Goal: Information Seeking & Learning: Check status

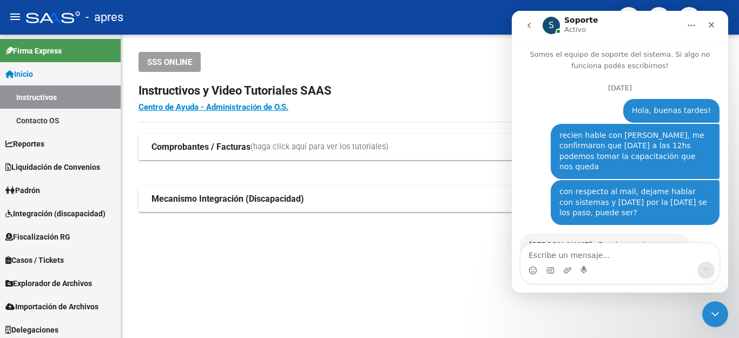
scroll to position [2, 0]
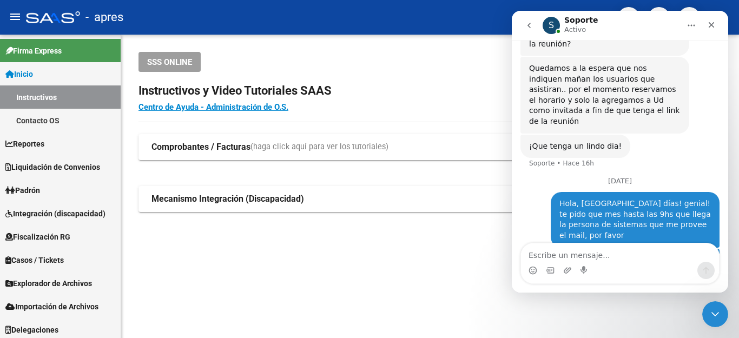
click at [602, 254] on textarea "Escribe un mensaje..." at bounding box center [620, 252] width 198 height 18
type textarea "E"
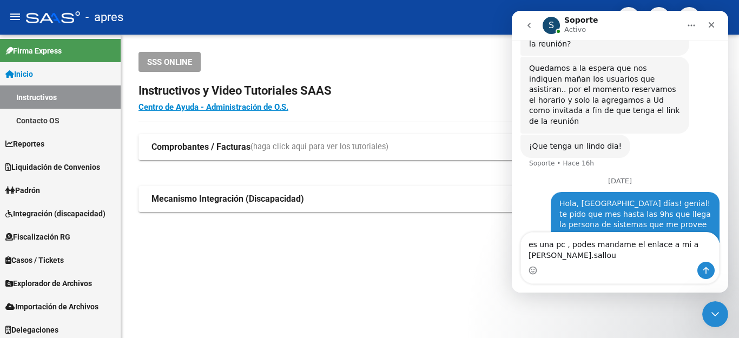
scroll to position [378, 0]
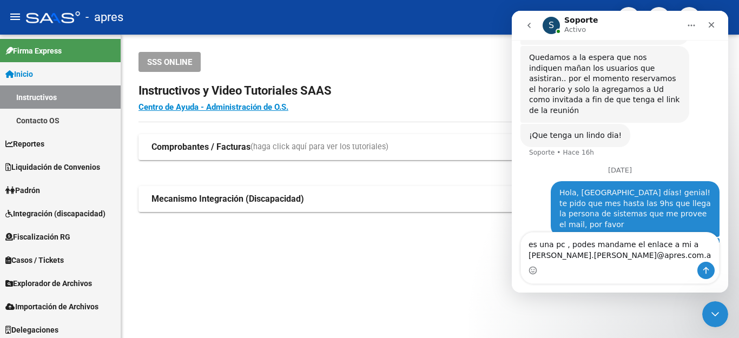
type textarea "es una pc , podes mandame el enlace a mi a [PERSON_NAME][EMAIL_ADDRESS][PERSON_…"
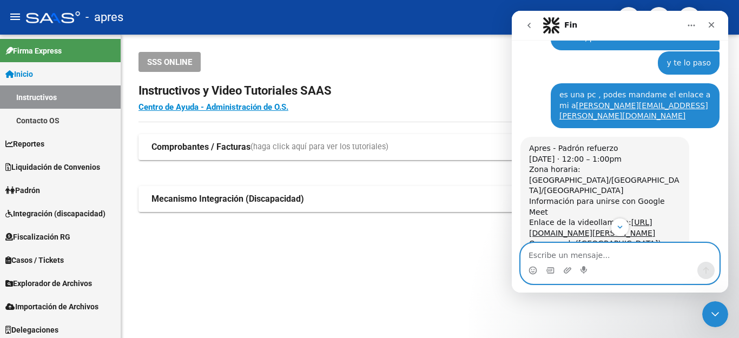
scroll to position [608, 0]
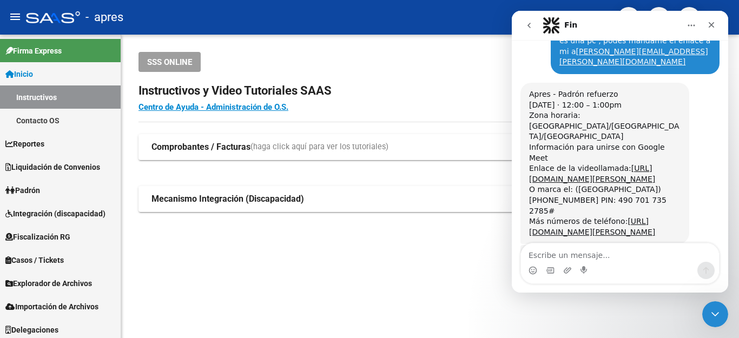
drag, startPoint x: 527, startPoint y: 108, endPoint x: 659, endPoint y: 104, distance: 132.0
click at [659, 104] on div "Apres - Padrón refuerzo [DATE] · 12:00 – 1:00pm Zona horaria: [GEOGRAPHIC_DATA]…" at bounding box center [604, 163] width 169 height 161
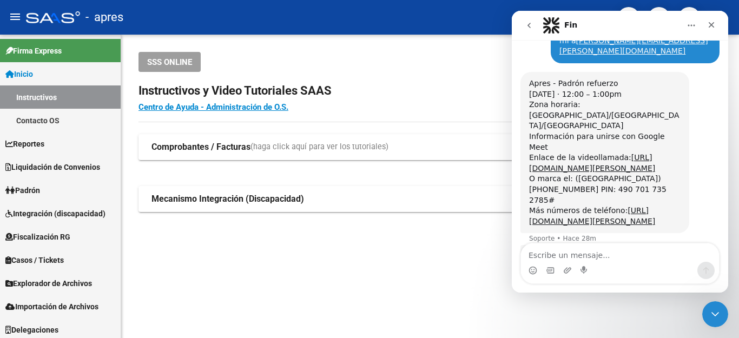
copy link "[URL][DOMAIN_NAME][PERSON_NAME]"
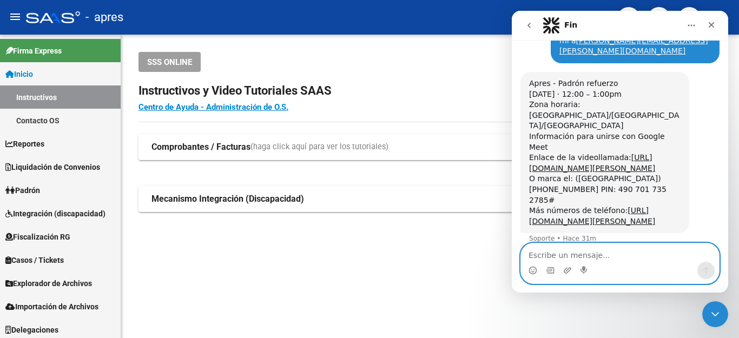
click at [616, 246] on textarea "Escribe un mensaje..." at bounding box center [620, 252] width 198 height 18
type textarea "gracias! confirmado!!!"
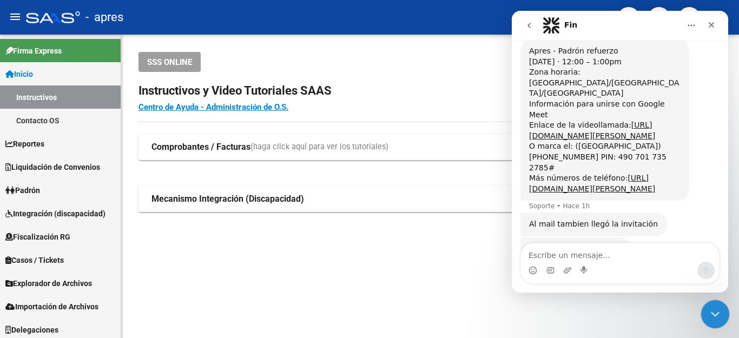
click at [719, 308] on icon "Cerrar Intercom Messenger" at bounding box center [713, 312] width 13 height 13
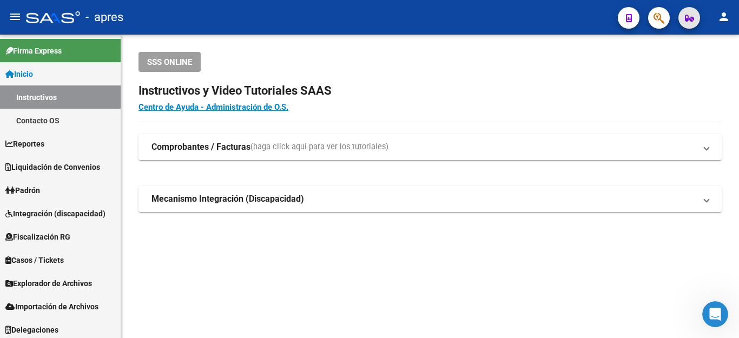
click at [690, 15] on icon "button" at bounding box center [689, 18] width 9 height 8
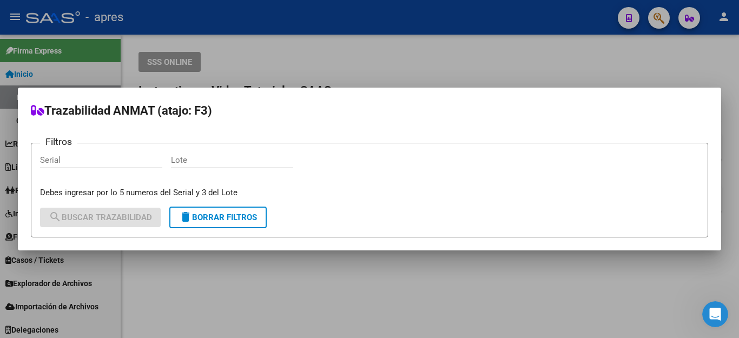
click at [617, 63] on div at bounding box center [369, 169] width 739 height 338
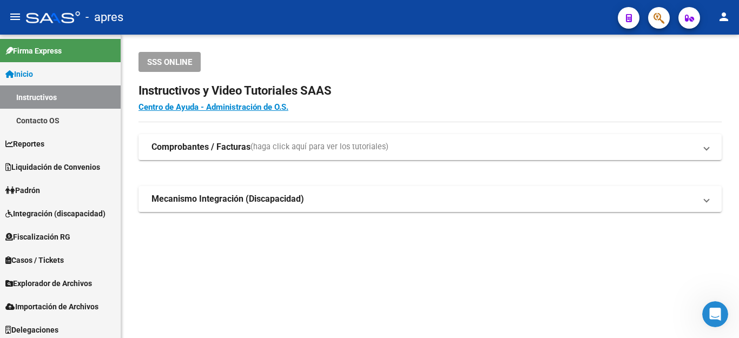
click at [653, 17] on button "button" at bounding box center [659, 18] width 22 height 22
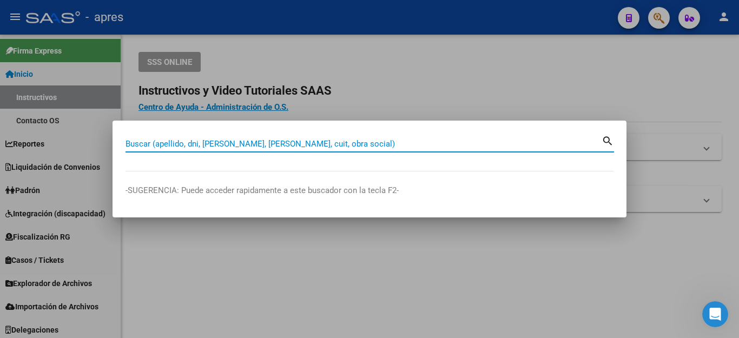
paste input "23276873849"
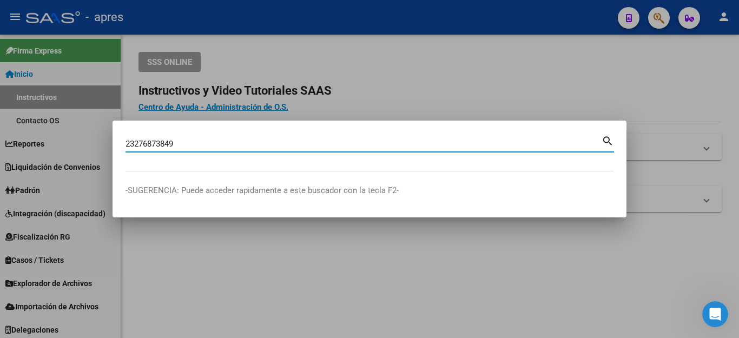
type input "23276873849"
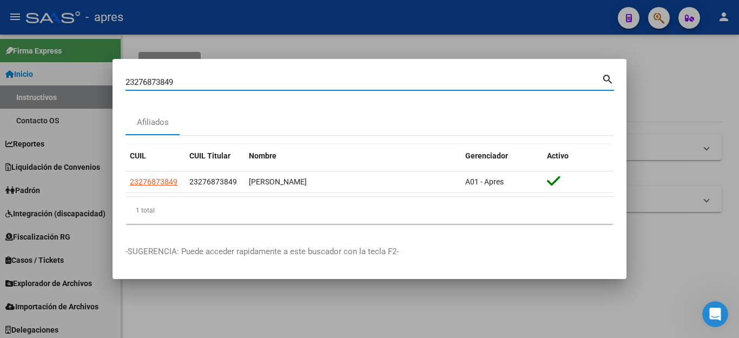
click at [671, 102] on div at bounding box center [369, 169] width 739 height 338
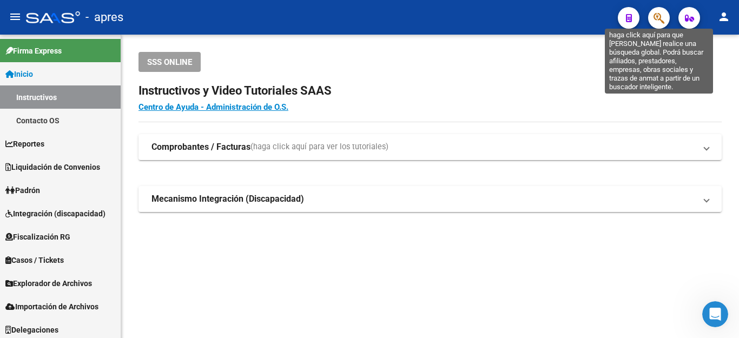
click at [664, 17] on icon "button" at bounding box center [659, 18] width 11 height 12
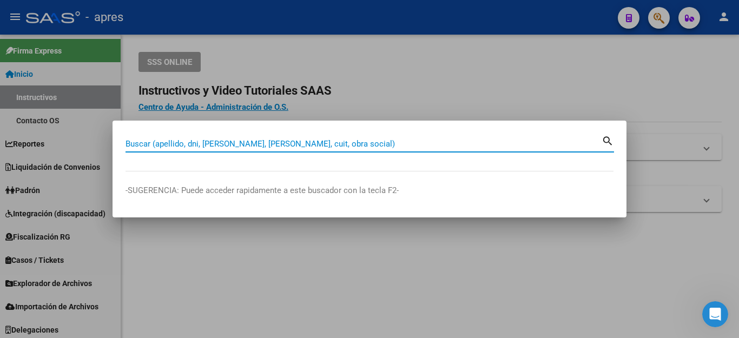
paste input "23276873849"
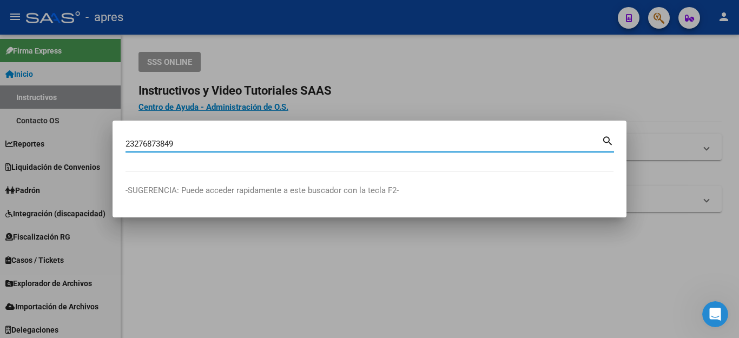
type input "23276873849"
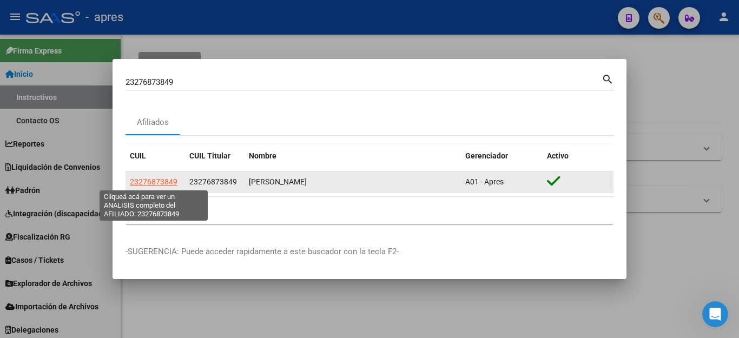
click at [162, 184] on span "23276873849" at bounding box center [154, 181] width 48 height 9
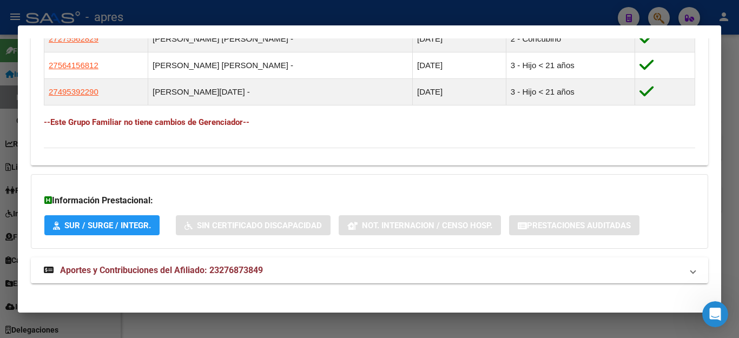
scroll to position [664, 0]
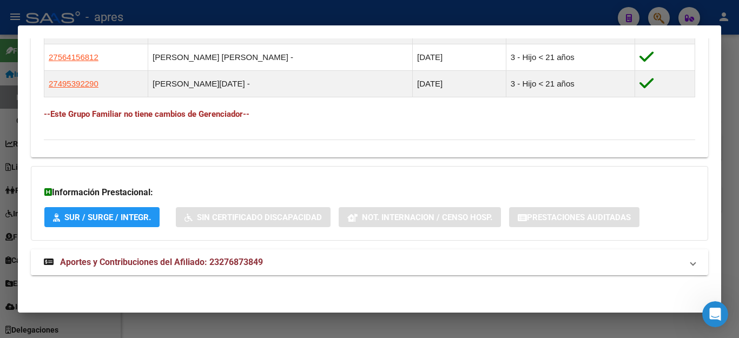
click at [239, 263] on span "Aportes y Contribuciones del Afiliado: 23276873849" at bounding box center [161, 262] width 203 height 10
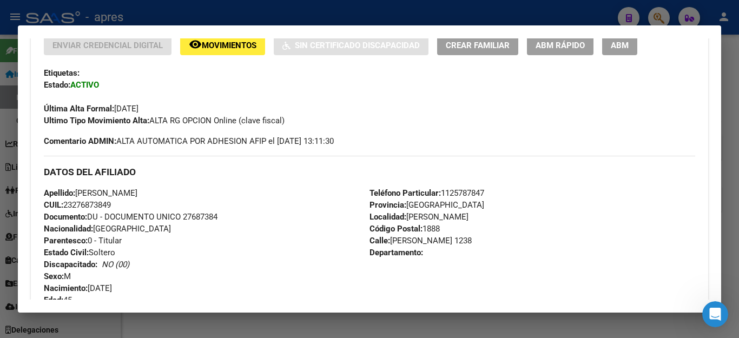
scroll to position [0, 0]
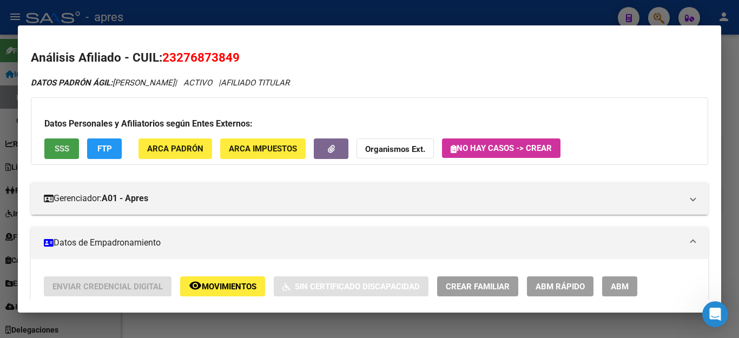
click at [62, 142] on button "SSS" at bounding box center [61, 149] width 35 height 20
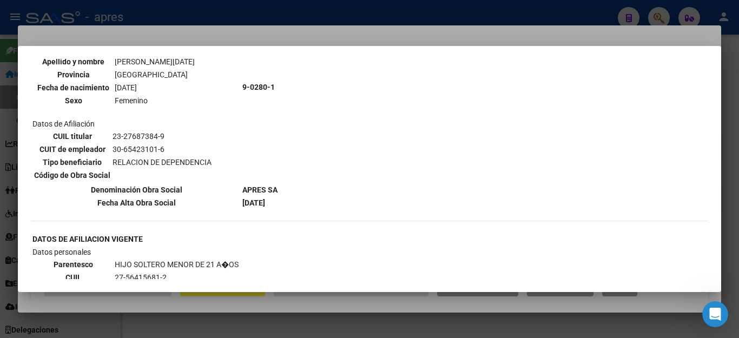
scroll to position [757, 0]
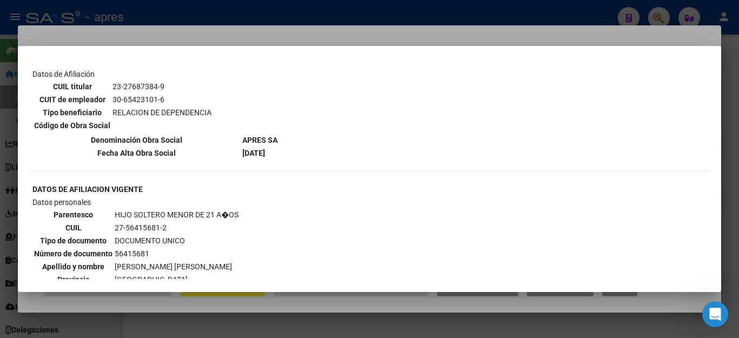
click at [345, 32] on div at bounding box center [369, 169] width 739 height 338
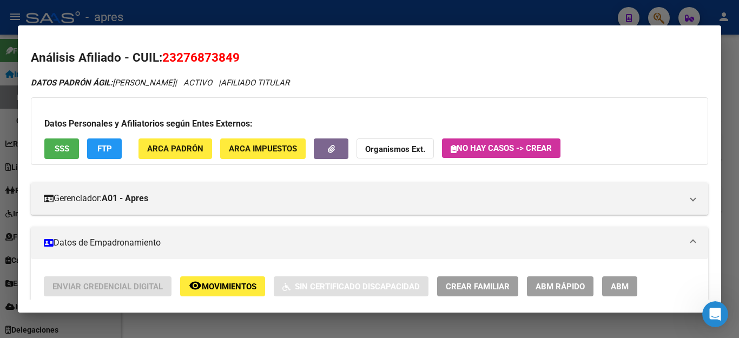
click at [359, 6] on div at bounding box center [369, 169] width 739 height 338
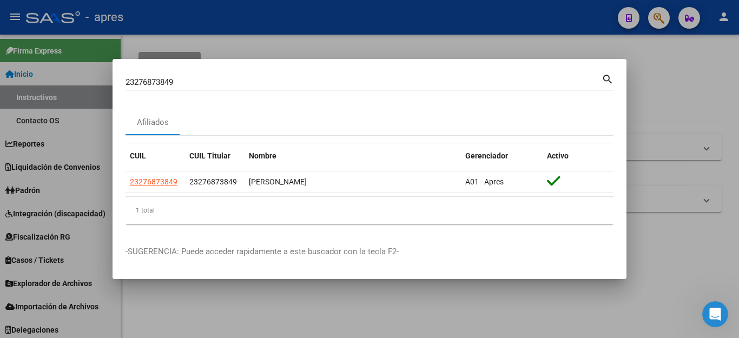
drag, startPoint x: 446, startPoint y: 302, endPoint x: 413, endPoint y: 246, distance: 65.0
click at [446, 302] on div at bounding box center [369, 169] width 739 height 338
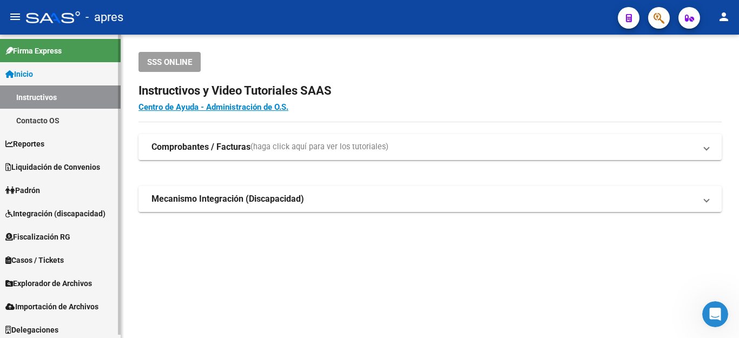
click at [51, 113] on link "Contacto OS" at bounding box center [60, 120] width 121 height 23
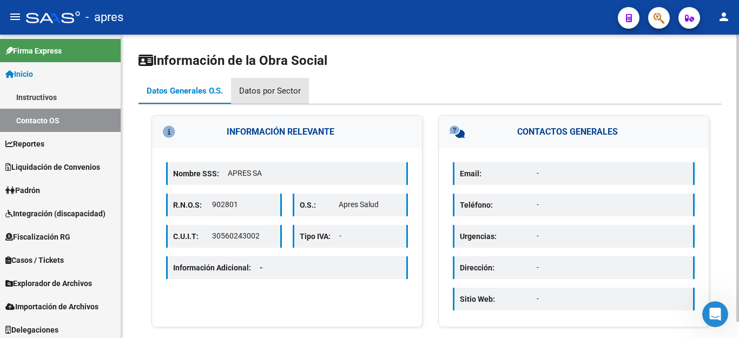
click at [281, 84] on div "Datos por Sector" at bounding box center [270, 91] width 78 height 26
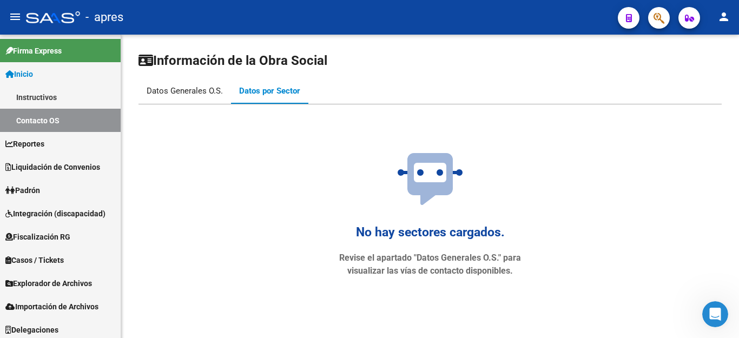
click at [196, 90] on div "Datos Generales O.S." at bounding box center [185, 91] width 76 height 12
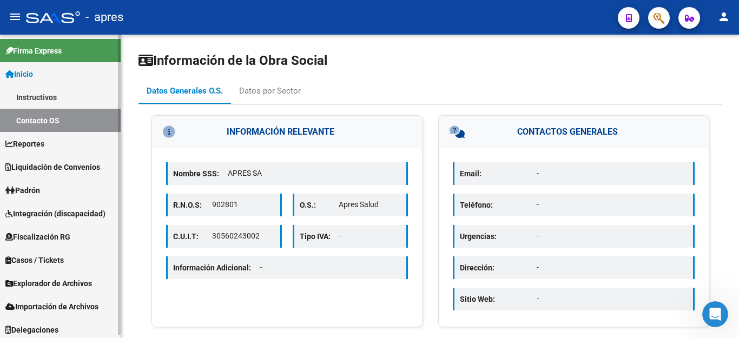
click at [54, 97] on link "Instructivos" at bounding box center [60, 96] width 121 height 23
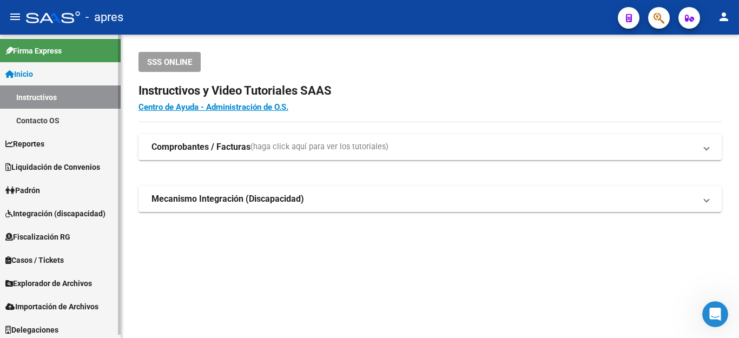
click at [47, 164] on span "Liquidación de Convenios" at bounding box center [52, 167] width 95 height 12
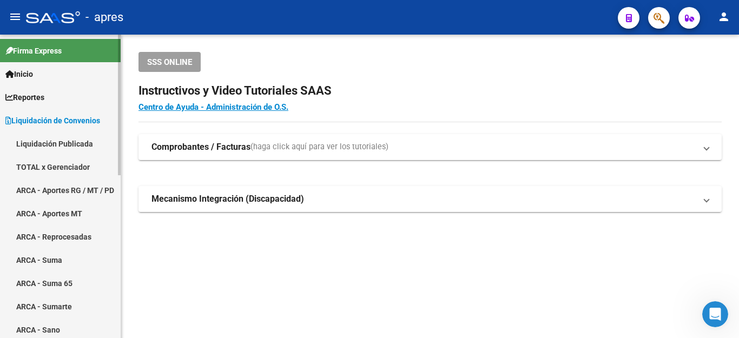
click at [44, 94] on span "Reportes" at bounding box center [24, 97] width 39 height 12
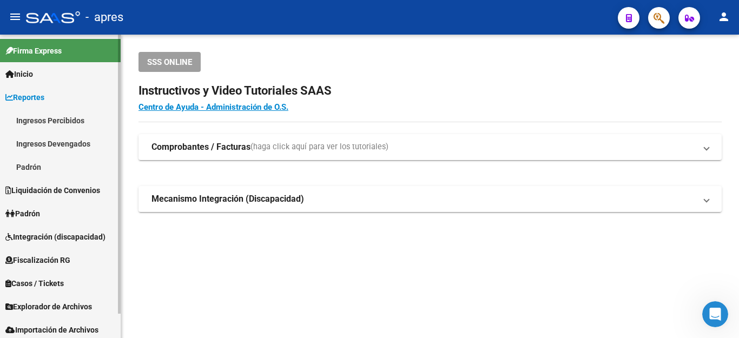
click at [43, 76] on link "Inicio" at bounding box center [60, 73] width 121 height 23
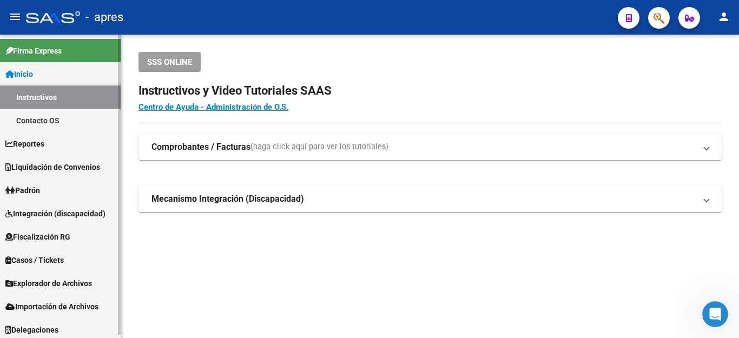
click at [40, 72] on link "Inicio" at bounding box center [60, 73] width 121 height 23
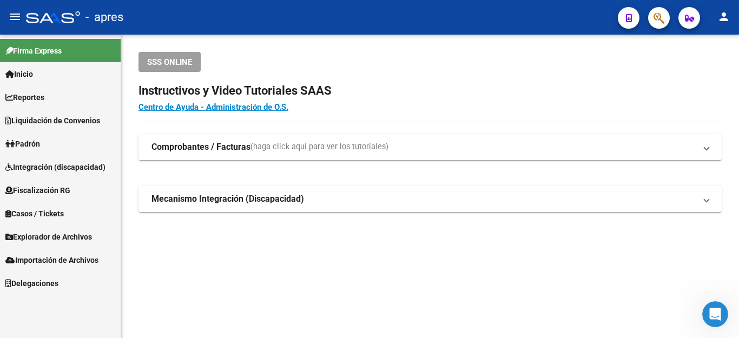
click at [29, 145] on span "Padrón" at bounding box center [22, 144] width 35 height 12
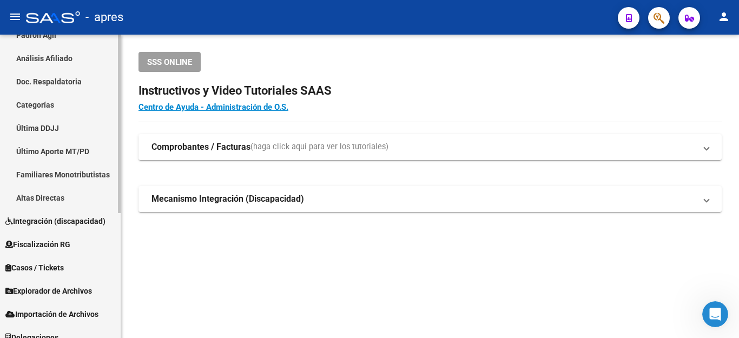
scroll to position [213, 0]
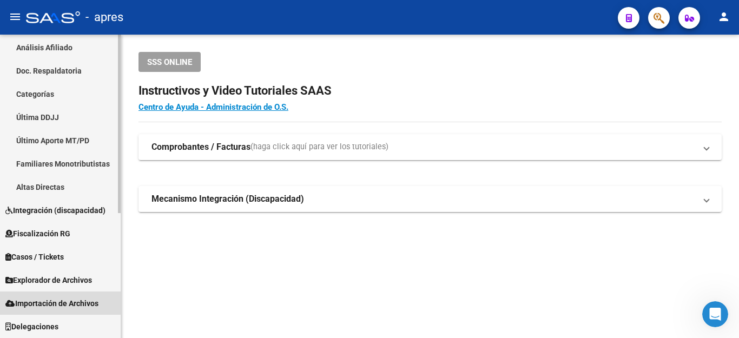
click at [40, 298] on span "Importación de Archivos" at bounding box center [51, 304] width 93 height 12
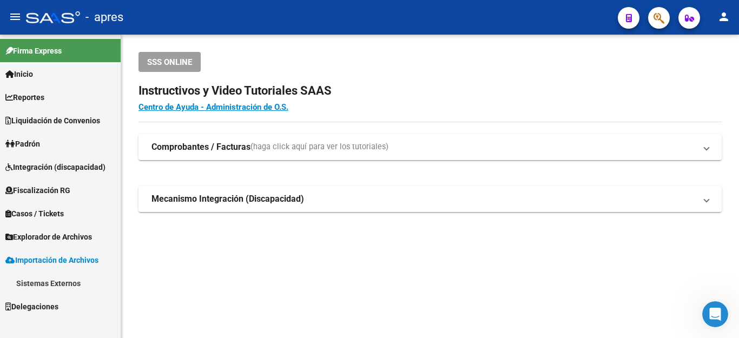
scroll to position [0, 0]
click at [687, 23] on span "button" at bounding box center [689, 18] width 9 height 22
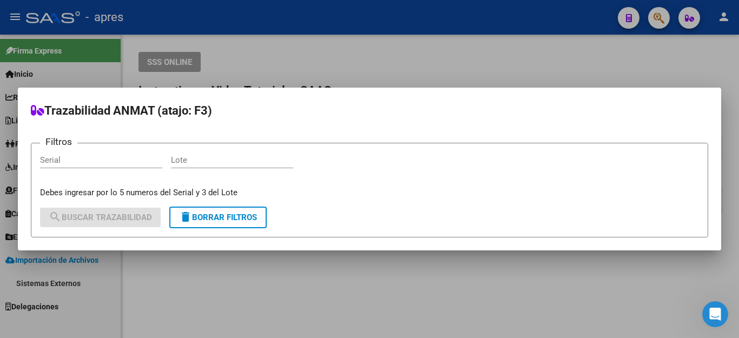
click at [650, 62] on div at bounding box center [369, 169] width 739 height 338
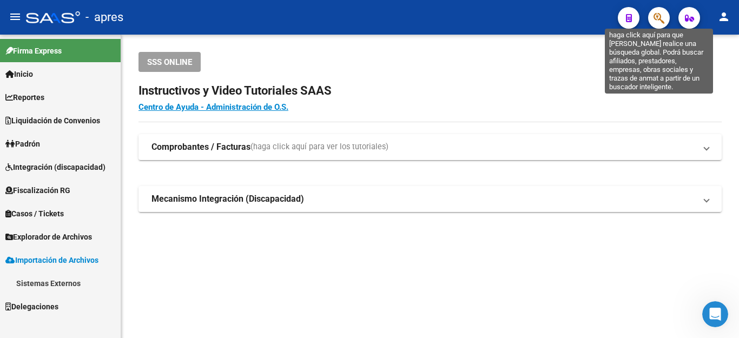
click at [658, 15] on icon "button" at bounding box center [659, 18] width 11 height 12
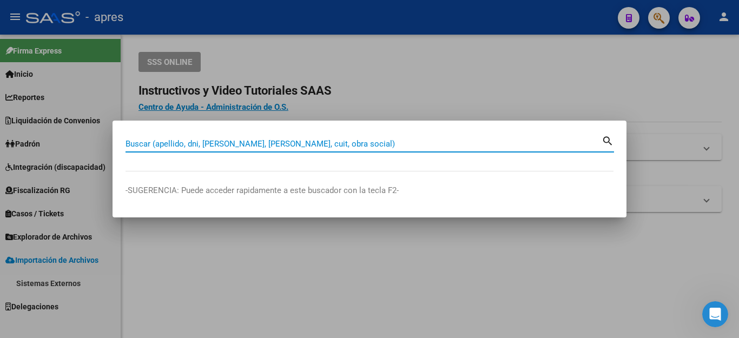
paste input "46696580"
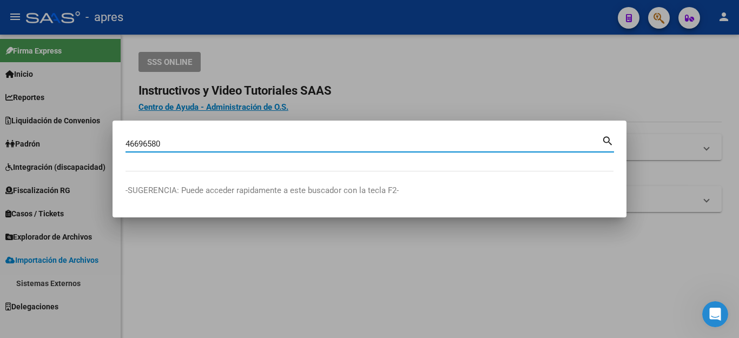
type input "46696580"
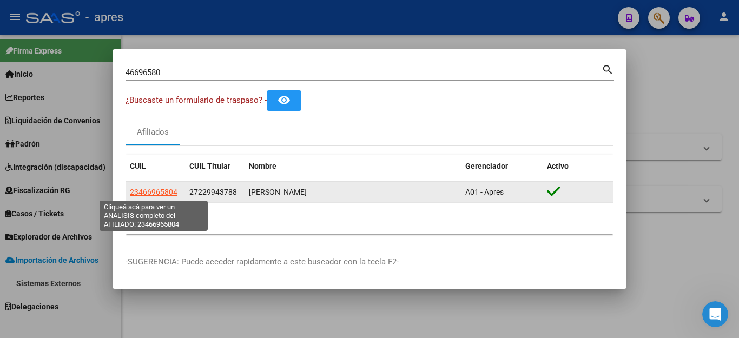
click at [140, 193] on span "23466965804" at bounding box center [154, 192] width 48 height 9
type textarea "23466965804"
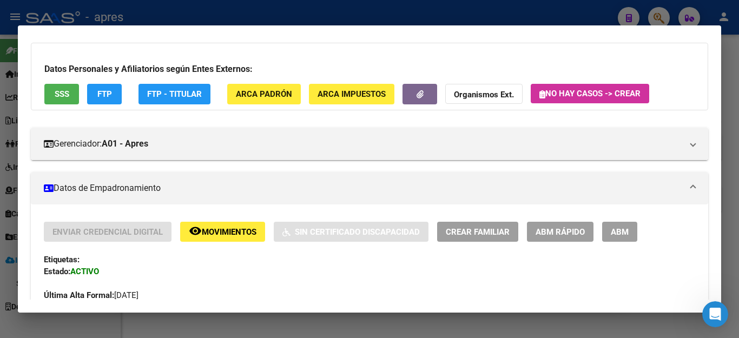
scroll to position [54, 0]
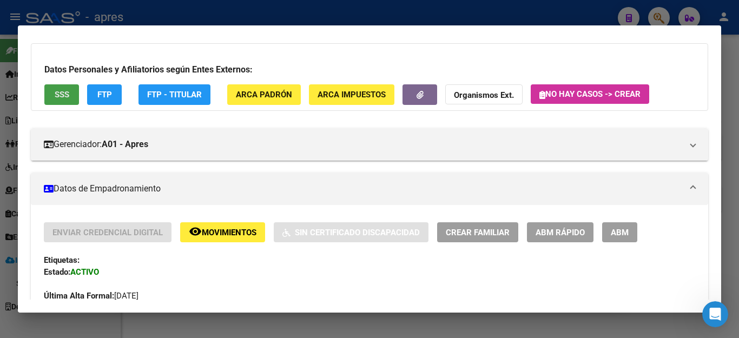
click at [58, 91] on span "SSS" at bounding box center [62, 95] width 15 height 10
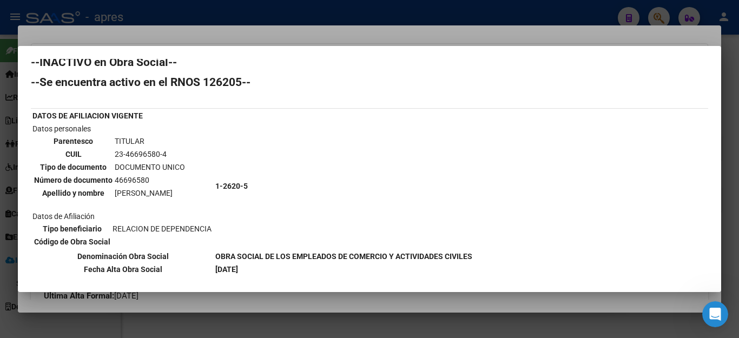
scroll to position [0, 0]
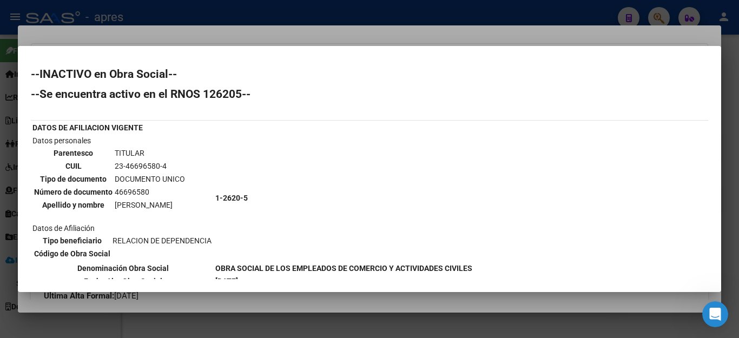
drag, startPoint x: 116, startPoint y: 164, endPoint x: 221, endPoint y: 169, distance: 105.1
click at [221, 169] on tr "Datos personales Parentesco TITULAR CUIL 23-46696580-4 Tipo de documento DOCUME…" at bounding box center [252, 198] width 441 height 127
click at [186, 154] on td "TITULAR" at bounding box center [149, 153] width 71 height 12
drag, startPoint x: 113, startPoint y: 167, endPoint x: 179, endPoint y: 166, distance: 66.0
click at [179, 166] on table "Parentesco TITULAR CUIL 23-46696580-4 Tipo de documento DOCUMENTO UNICO Número …" at bounding box center [109, 179] width 154 height 66
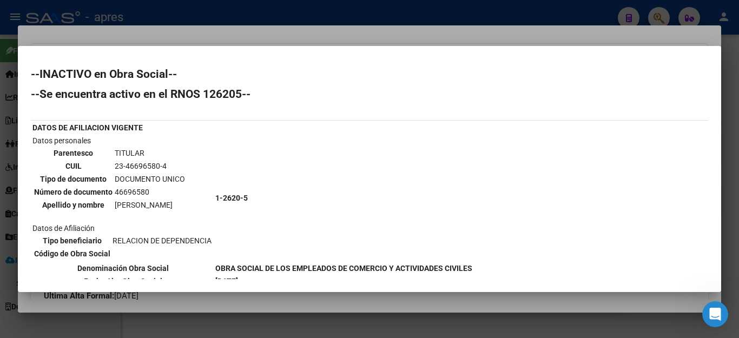
copy tr "23-46696580-4"
